Goal: Information Seeking & Learning: Learn about a topic

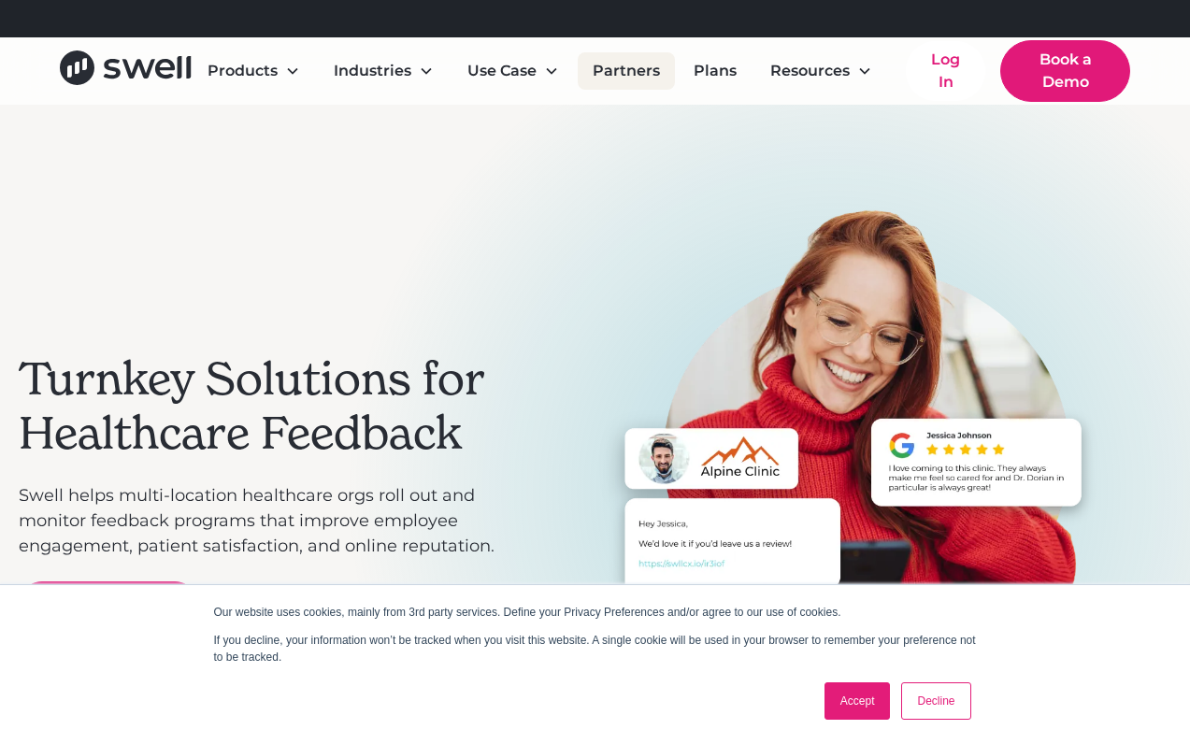
click at [624, 80] on link "Partners" at bounding box center [626, 70] width 97 height 37
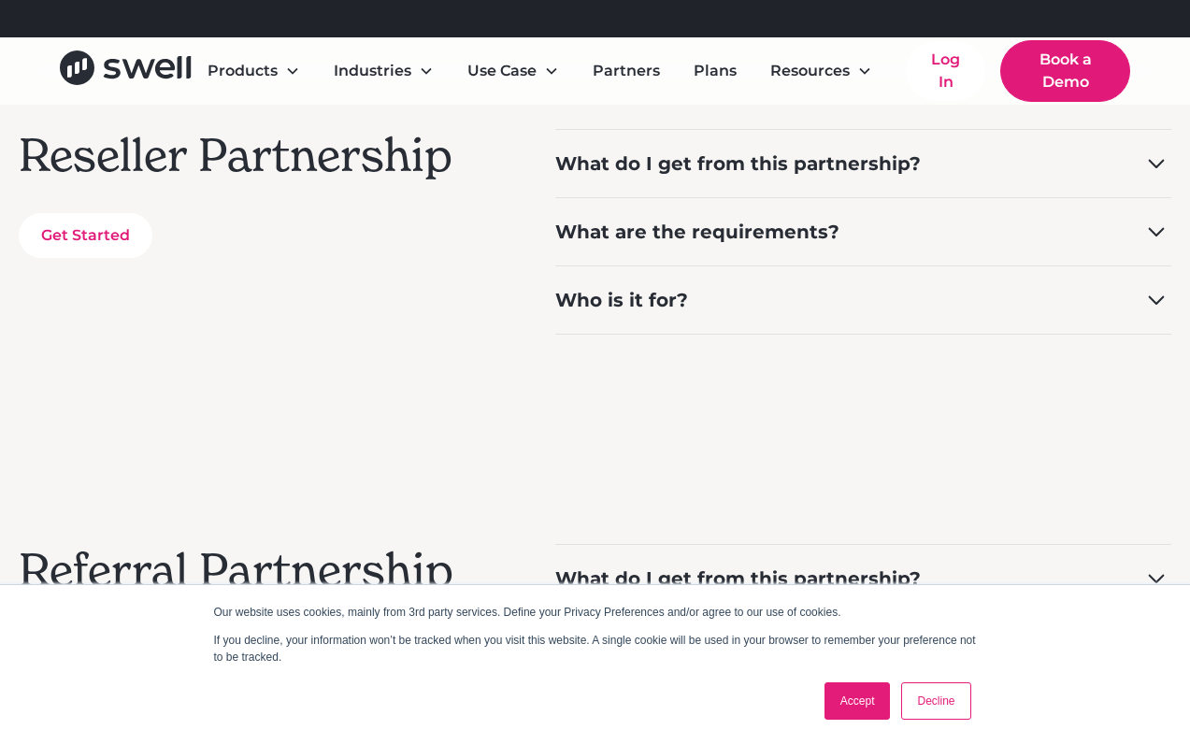
scroll to position [355, 0]
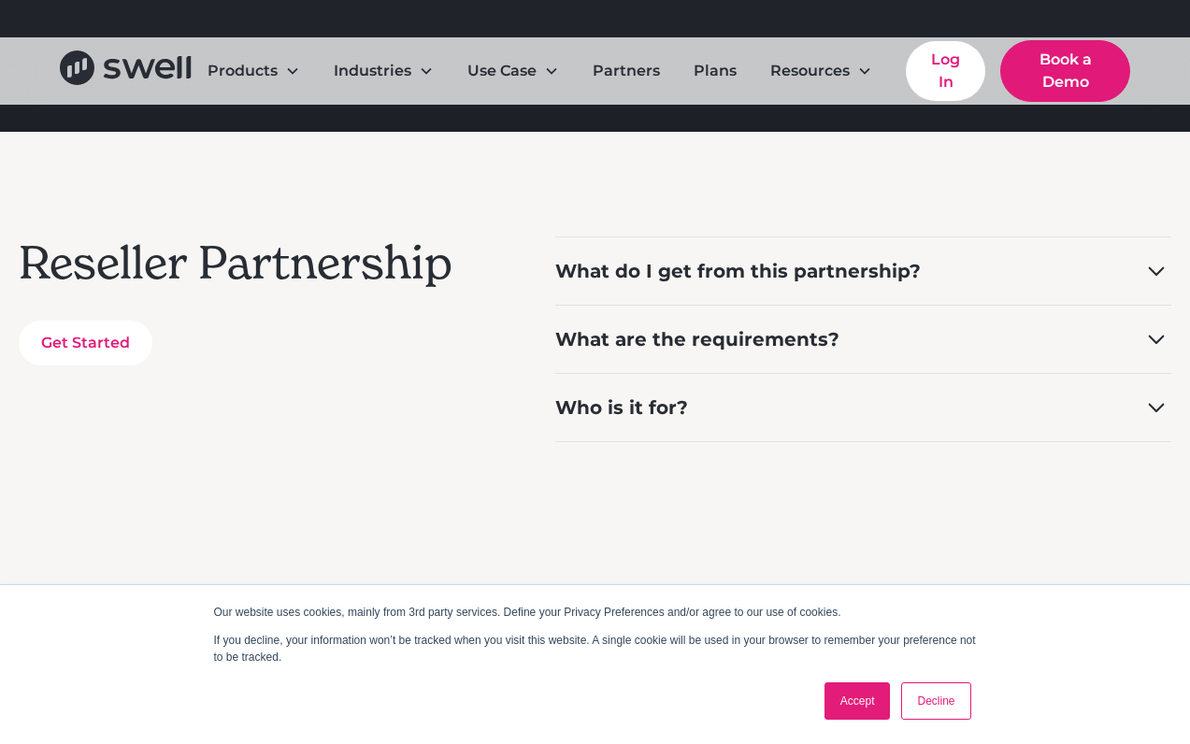
click at [852, 702] on link "Accept" at bounding box center [857, 700] width 66 height 37
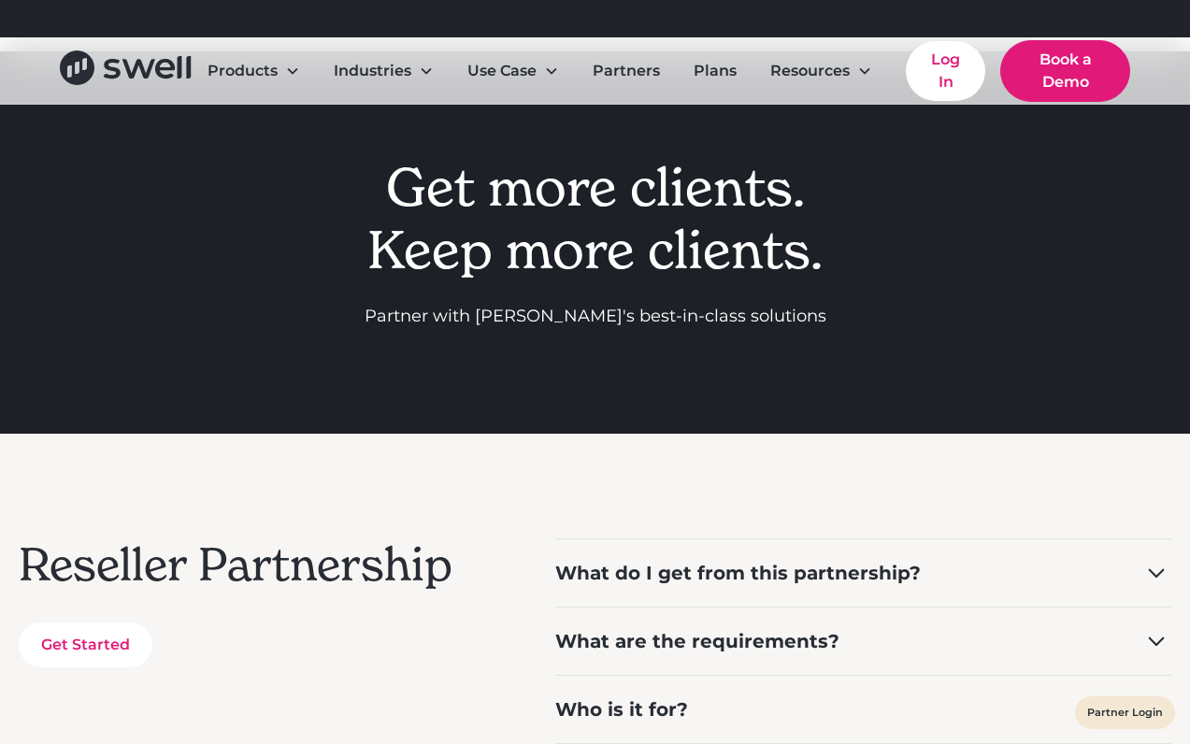
scroll to position [0, 0]
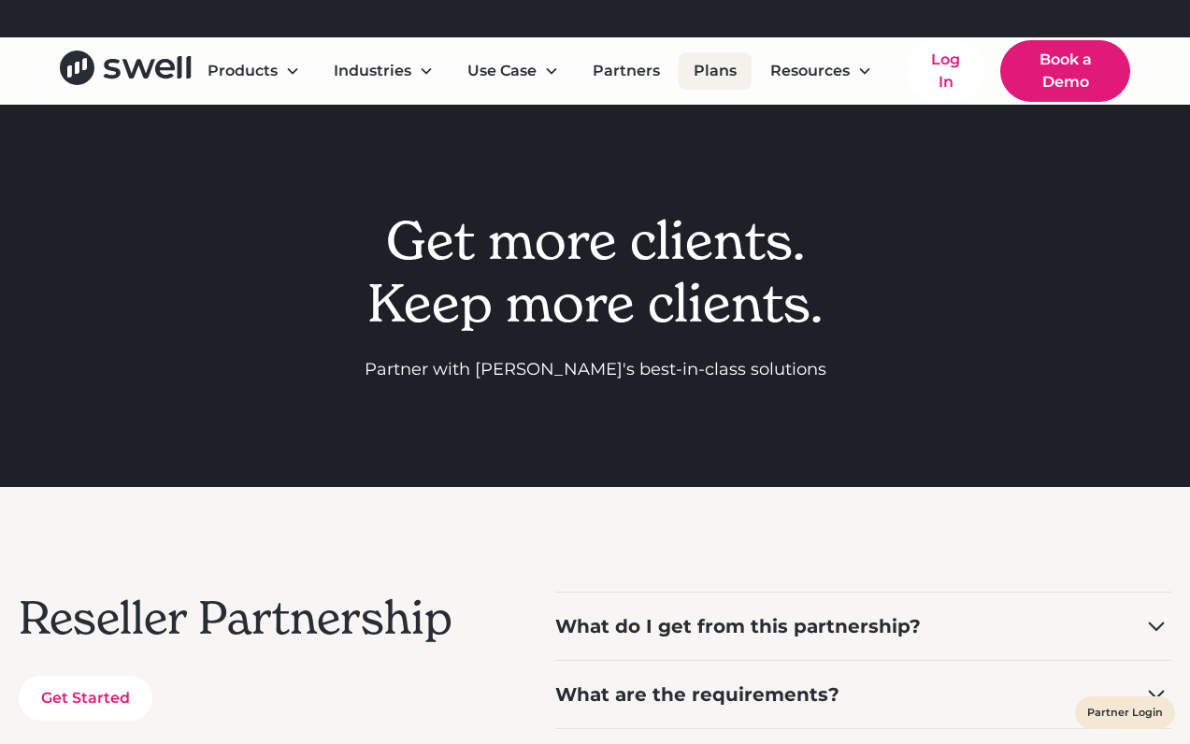
click at [720, 78] on link "Plans" at bounding box center [714, 70] width 73 height 37
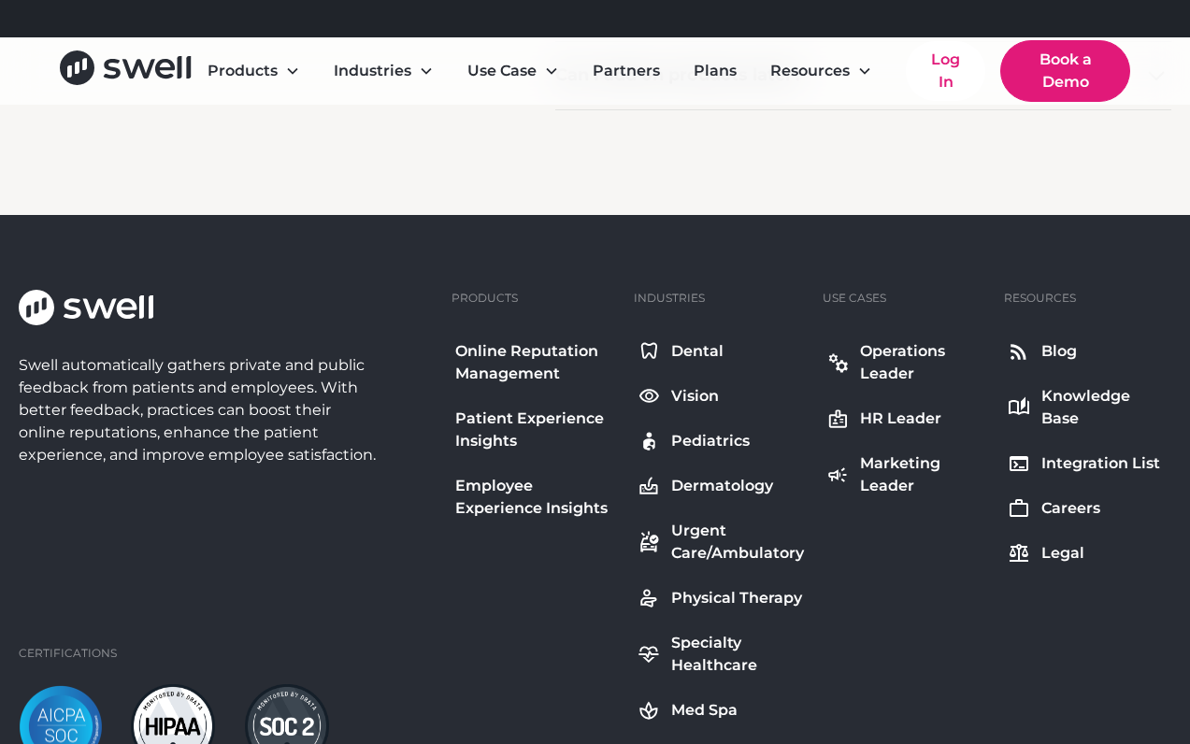
scroll to position [2185, 0]
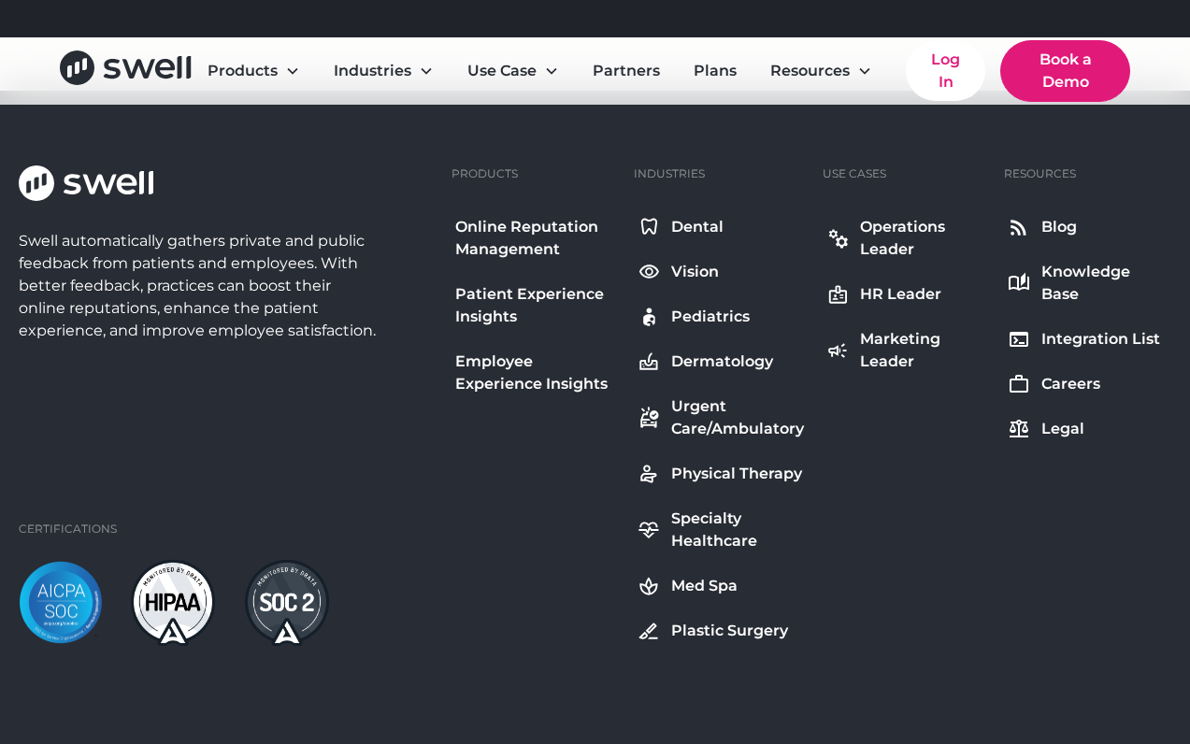
click at [1075, 292] on div "Knowledge Base" at bounding box center [1104, 283] width 126 height 45
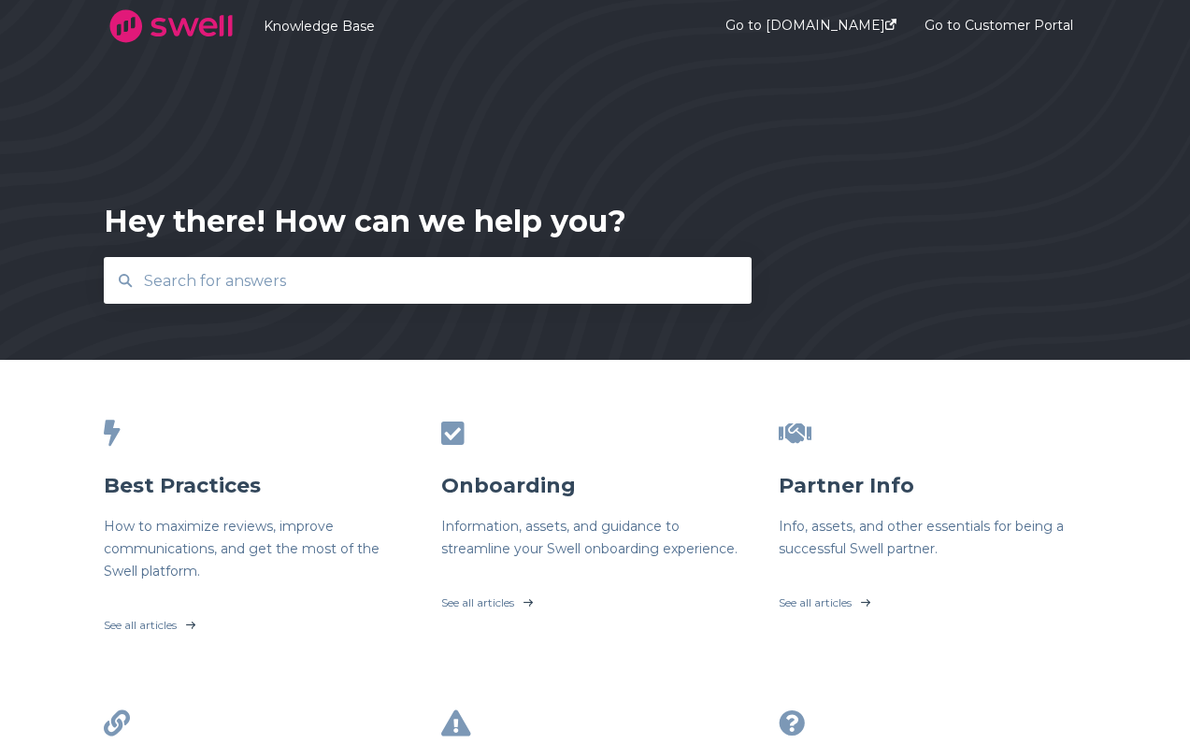
click at [336, 292] on input "text" at bounding box center [428, 281] width 591 height 40
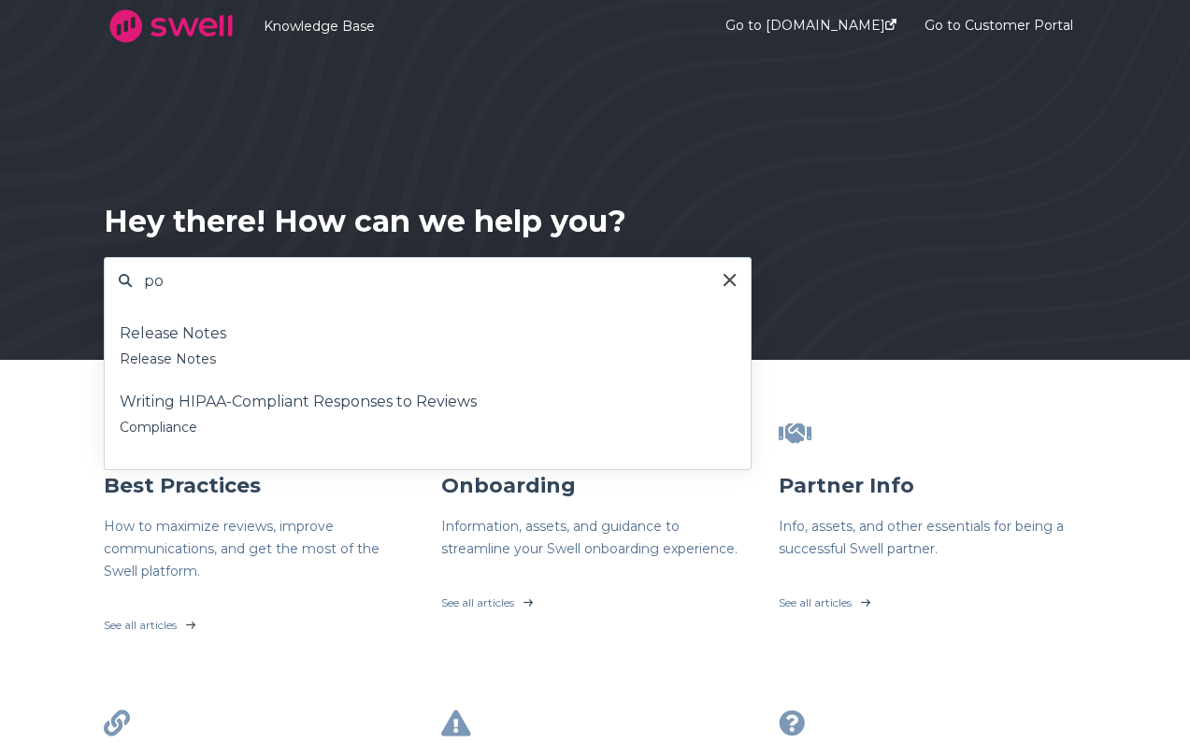
type input "p"
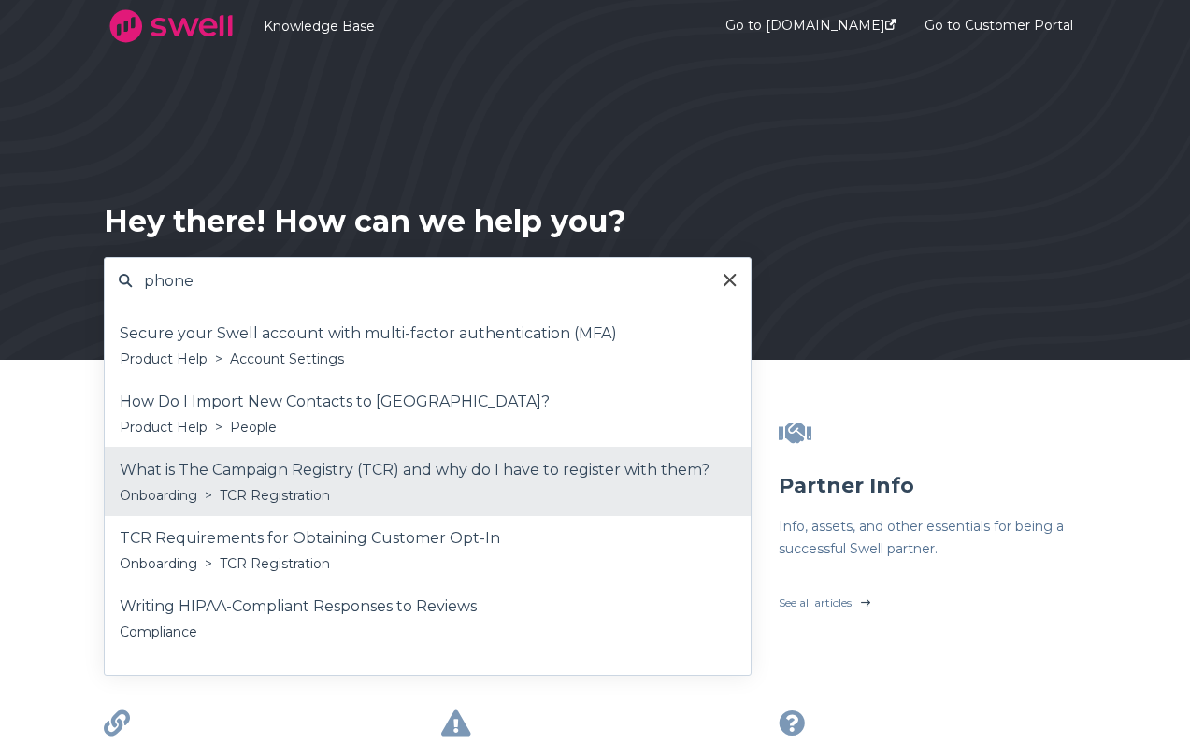
type input "phone"
click at [378, 485] on div "Onboarding > TCR Registration" at bounding box center [428, 495] width 616 height 22
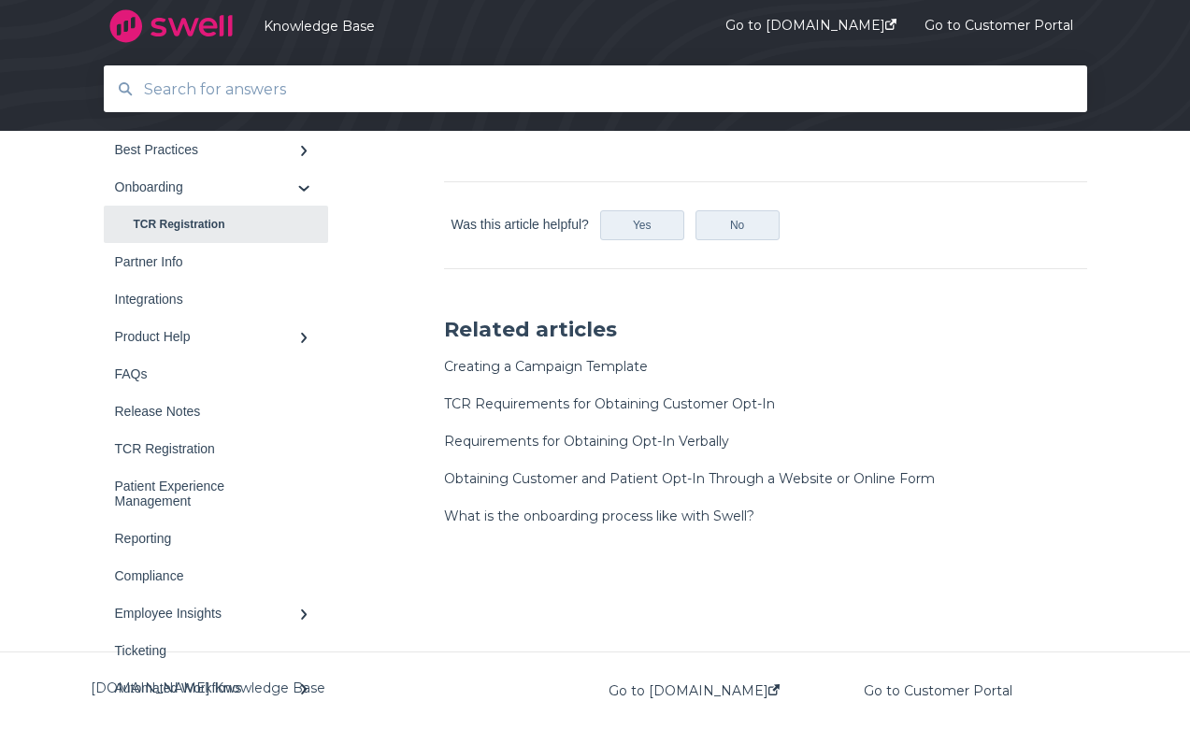
scroll to position [1435, 0]
